Goal: Navigation & Orientation: Find specific page/section

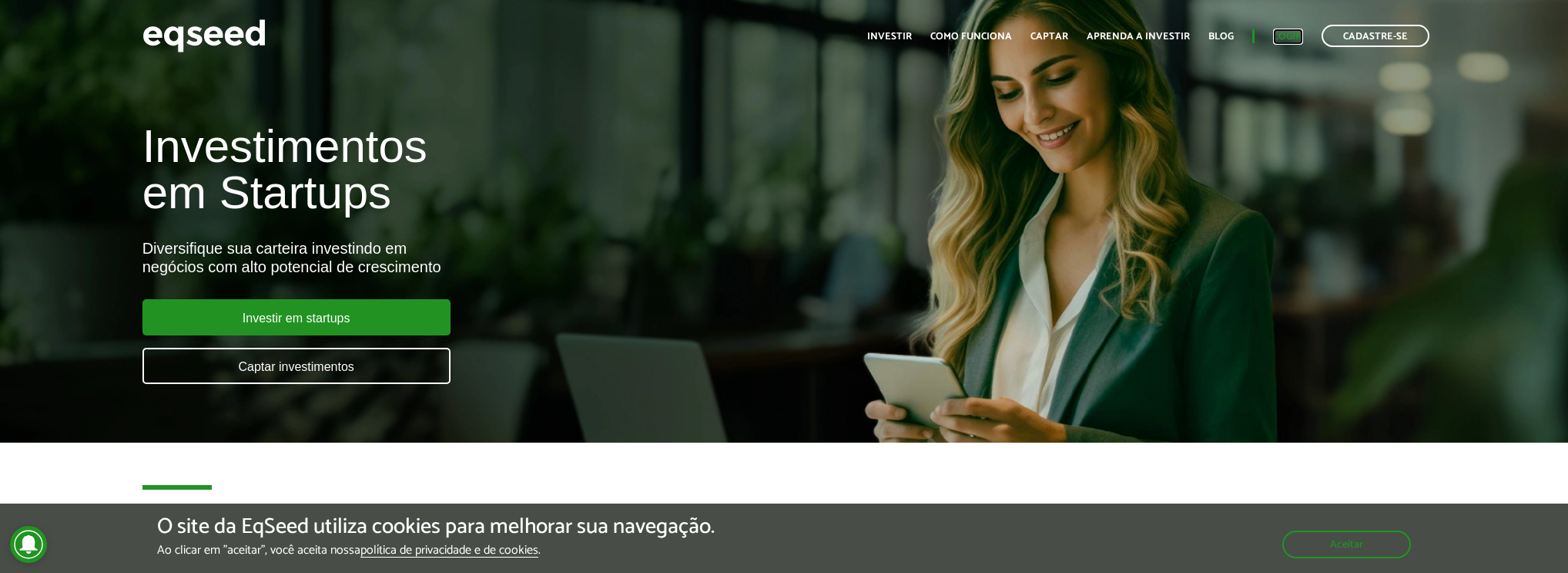
click at [1287, 31] on link "Login" at bounding box center [1287, 36] width 30 height 10
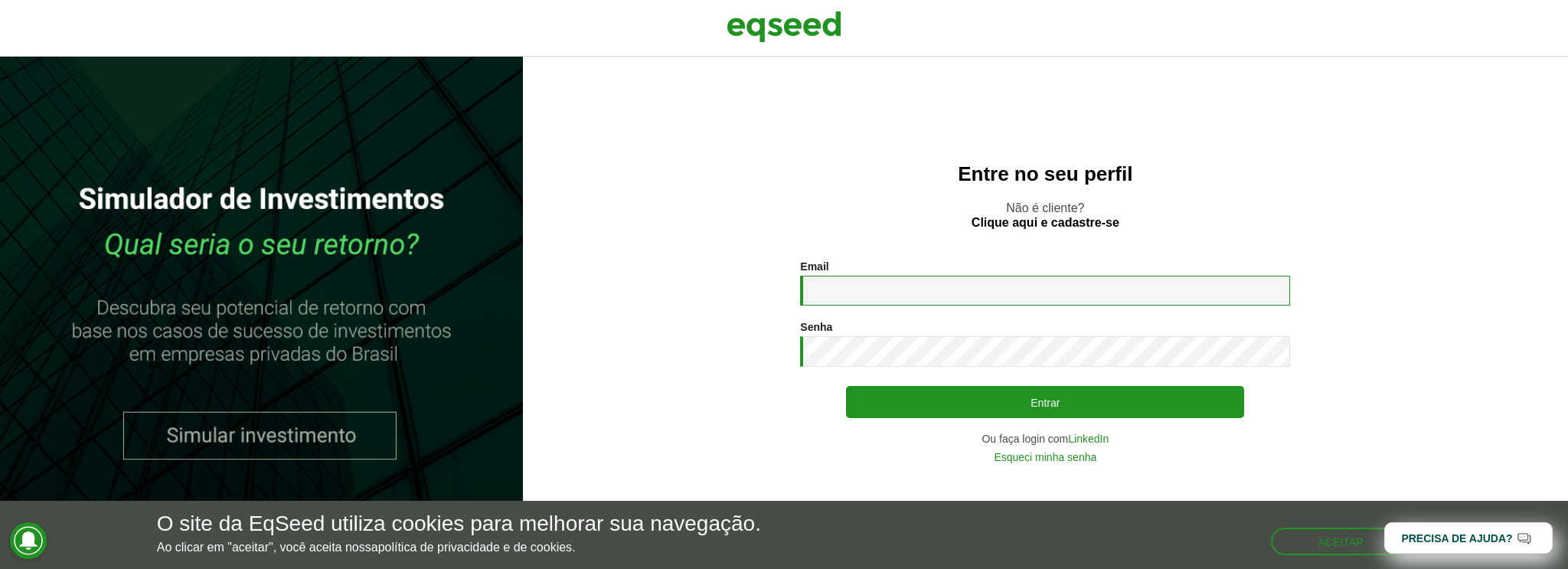
type input "**********"
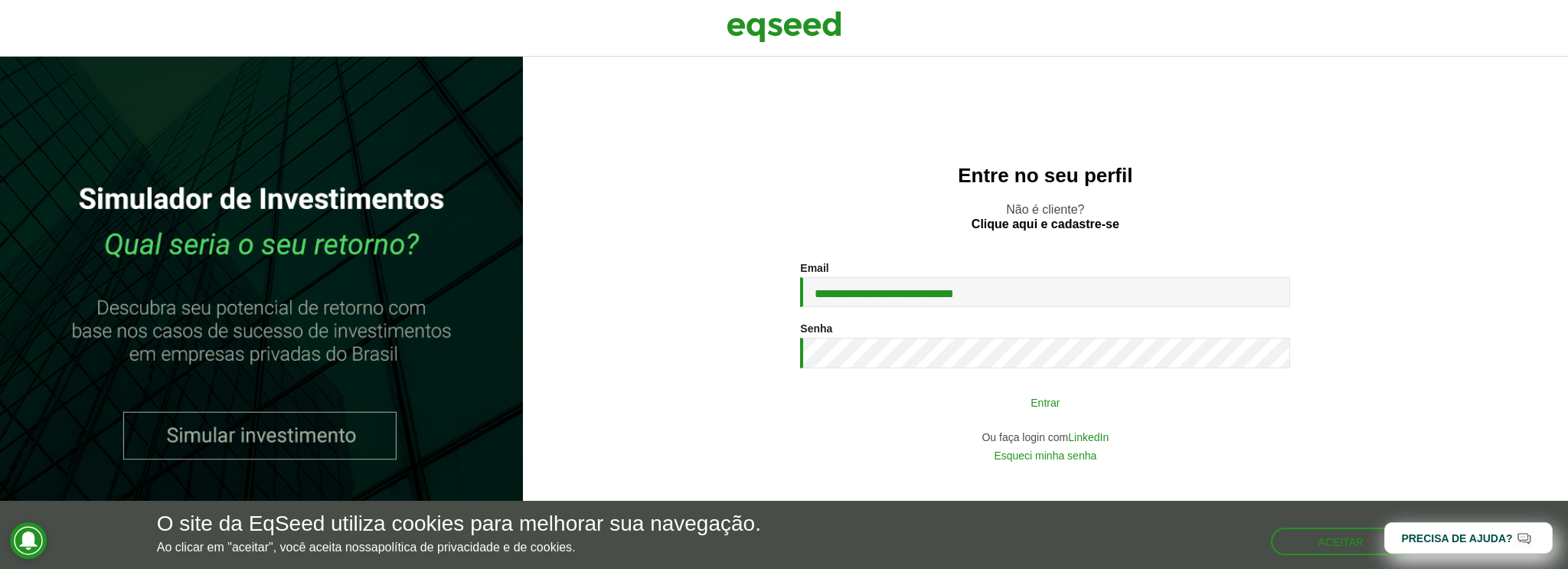
click at [967, 398] on button "Entrar" at bounding box center [1045, 401] width 398 height 29
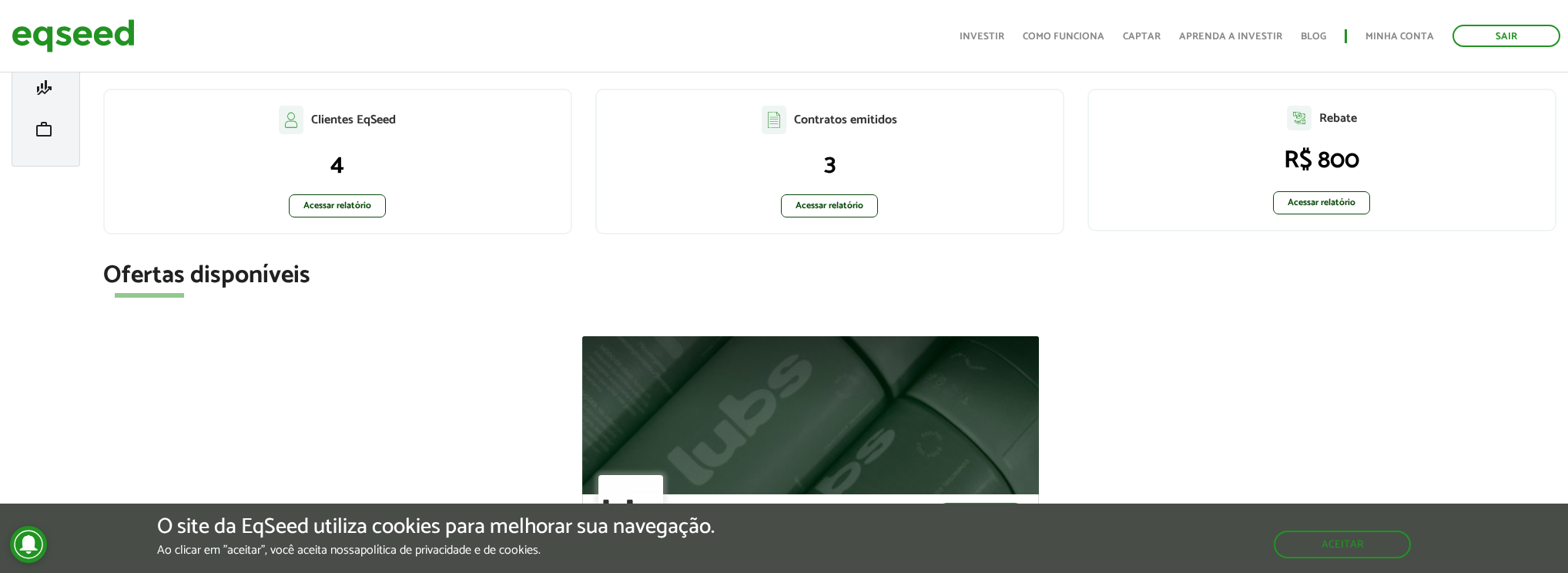
scroll to position [308, 0]
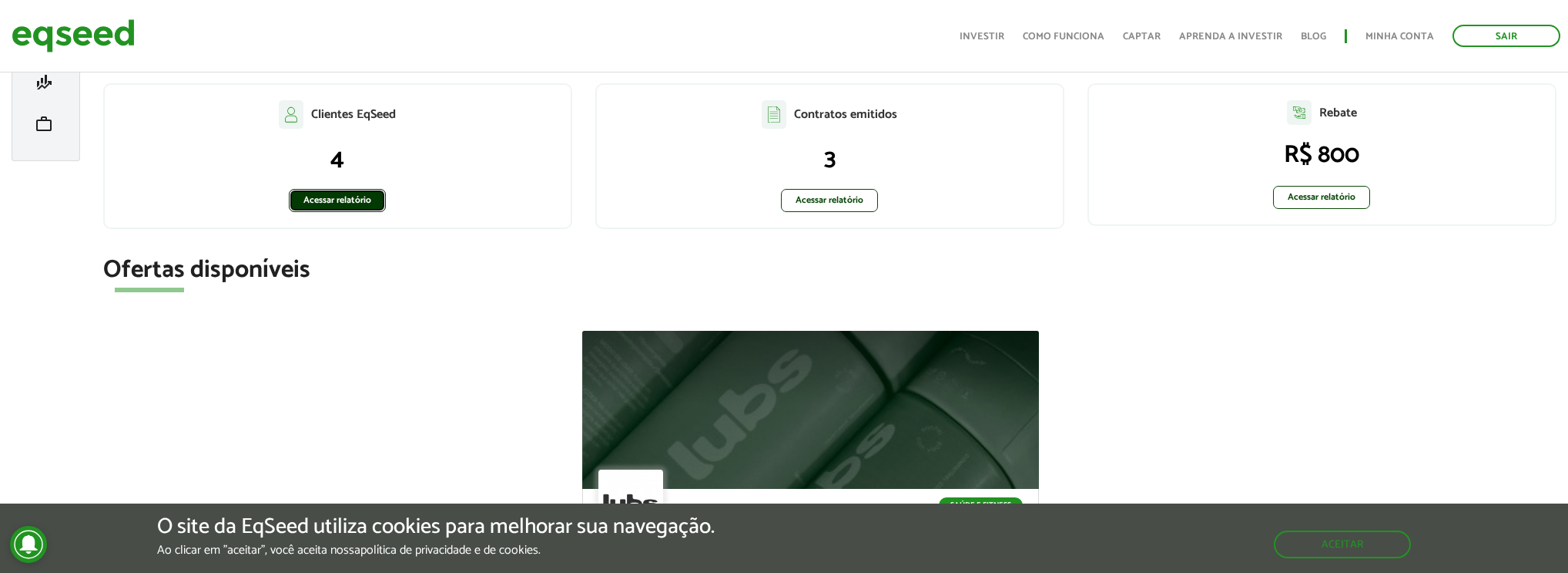
click at [351, 201] on link "Acessar relatório" at bounding box center [337, 200] width 97 height 23
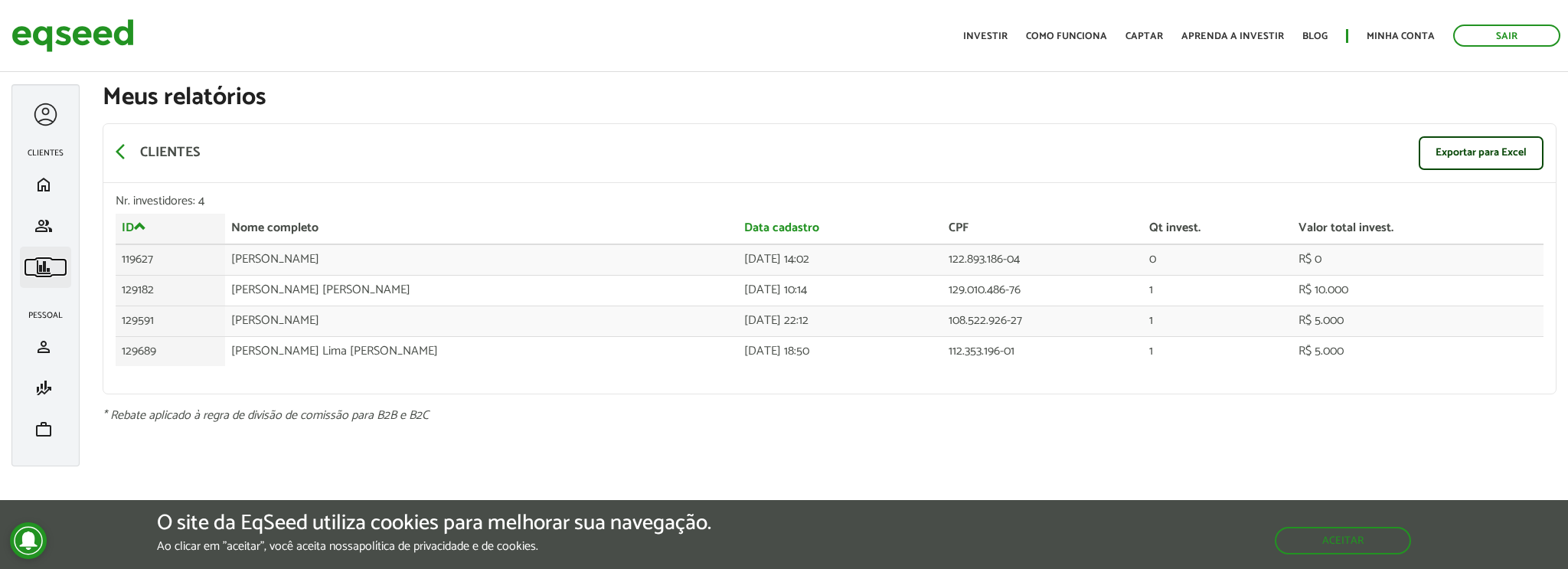
click at [41, 258] on span "finance" at bounding box center [44, 267] width 18 height 18
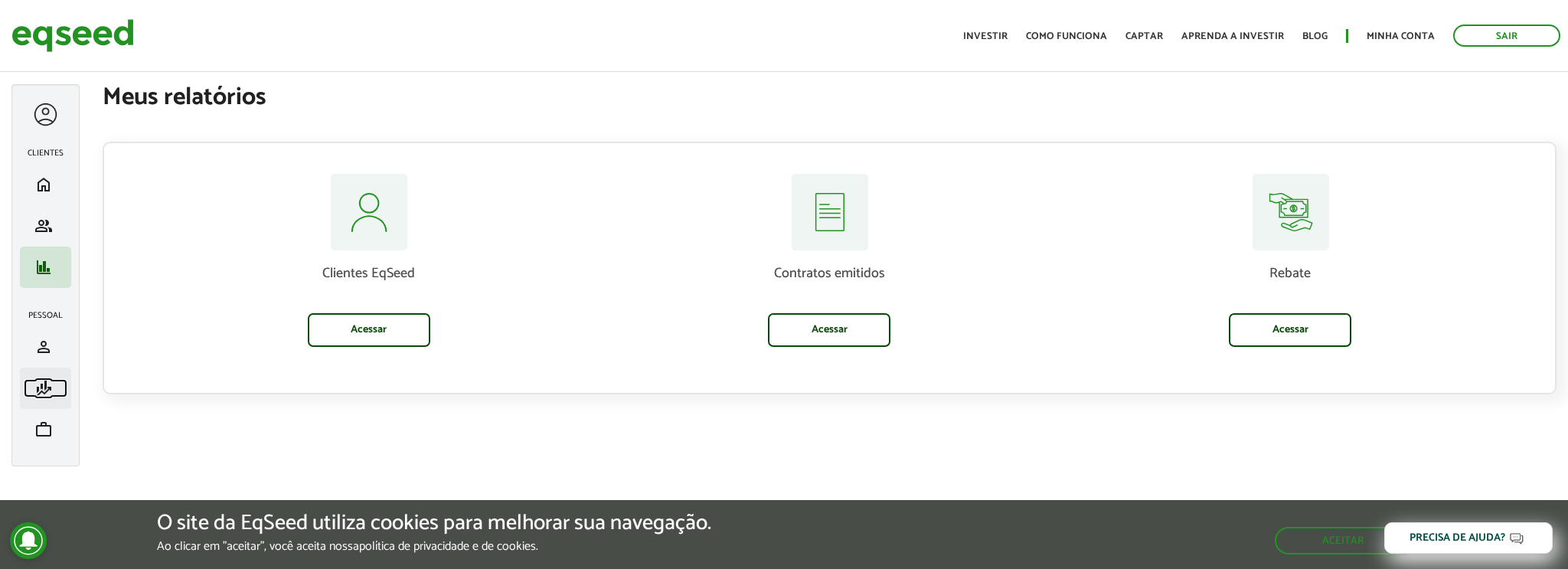
click at [36, 392] on span "finance_mode" at bounding box center [44, 388] width 18 height 18
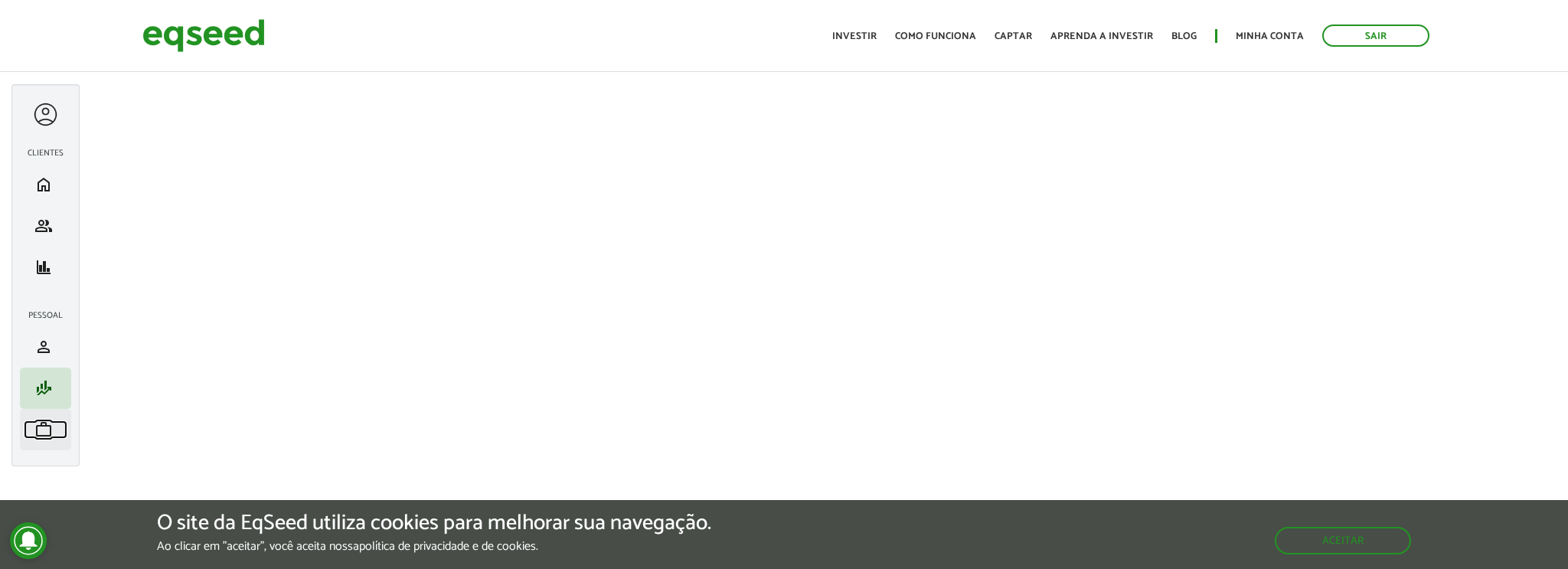
click at [52, 428] on span "work" at bounding box center [44, 429] width 18 height 18
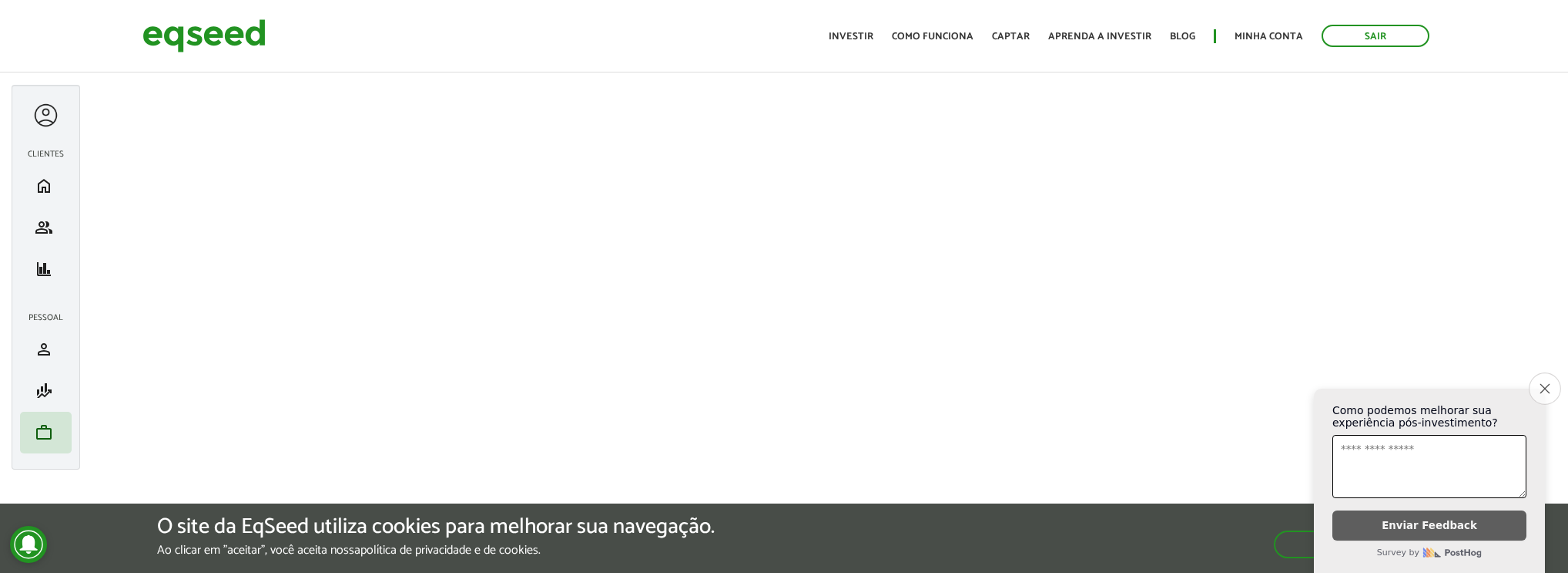
click at [1544, 383] on icon "Close survey" at bounding box center [1545, 388] width 10 height 10
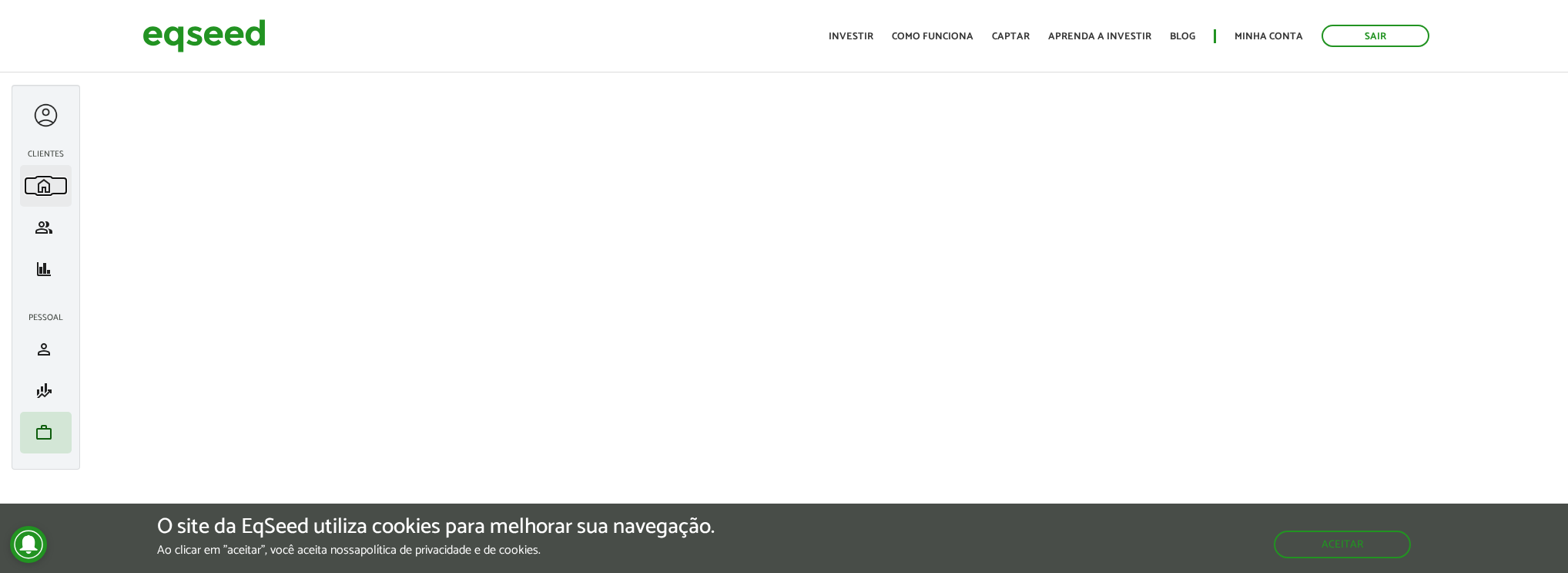
click at [51, 192] on span "home" at bounding box center [44, 185] width 18 height 18
